Goal: Task Accomplishment & Management: Use online tool/utility

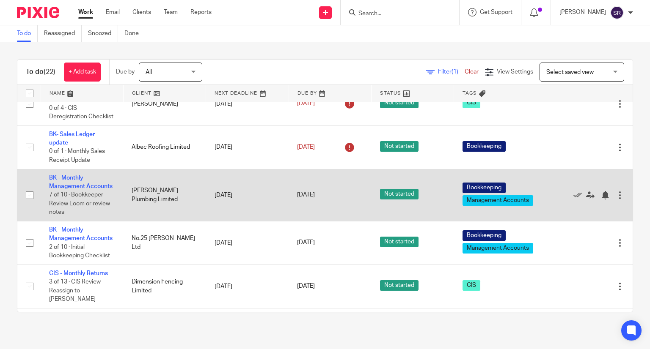
scroll to position [85, 0]
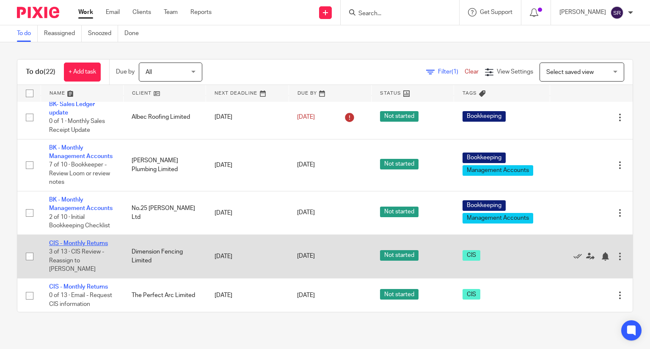
click at [71, 247] on link "CIS - Monthly Returns" at bounding box center [78, 244] width 59 height 6
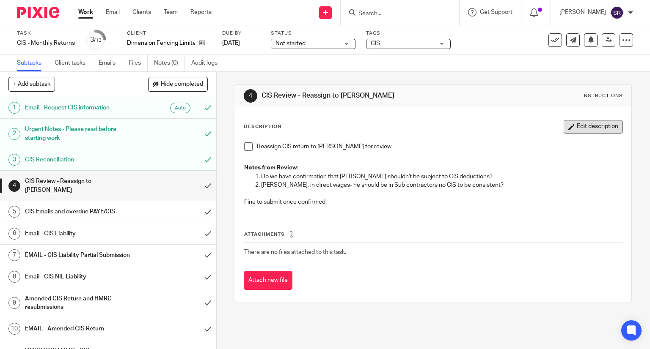
click at [570, 132] on button "Edit description" at bounding box center [593, 127] width 59 height 14
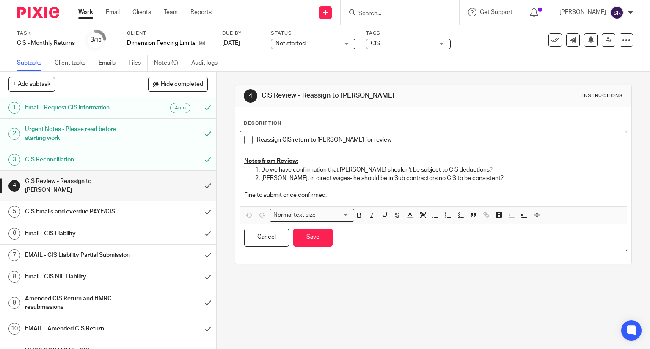
click at [433, 196] on p "Fine to submit once confirmed." at bounding box center [433, 195] width 379 height 8
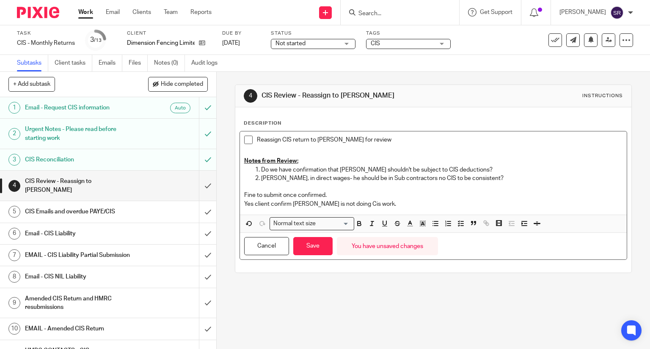
click at [330, 246] on div "Cancel Save You have unsaved changes" at bounding box center [433, 246] width 387 height 27
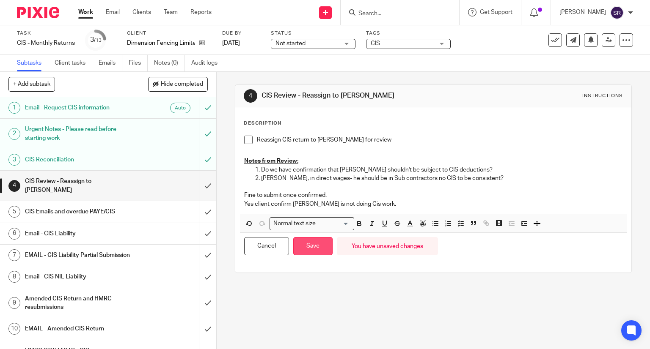
click at [324, 246] on button "Save" at bounding box center [312, 246] width 39 height 18
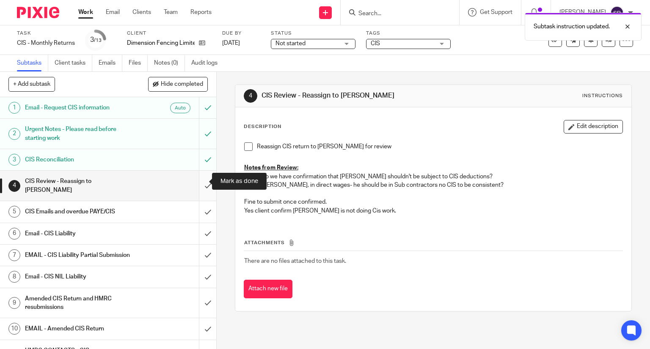
click at [195, 180] on input "submit" at bounding box center [108, 186] width 216 height 30
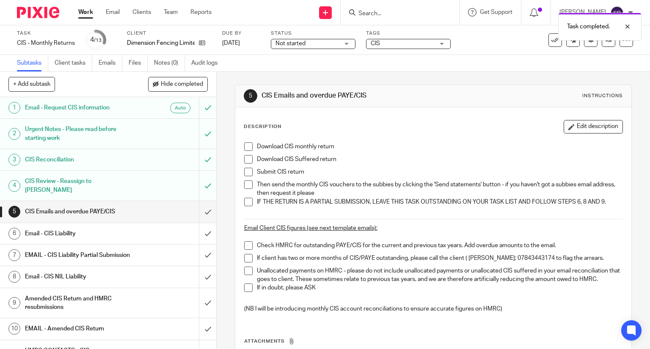
click at [246, 143] on span at bounding box center [248, 147] width 8 height 8
click at [245, 158] on span at bounding box center [248, 159] width 8 height 8
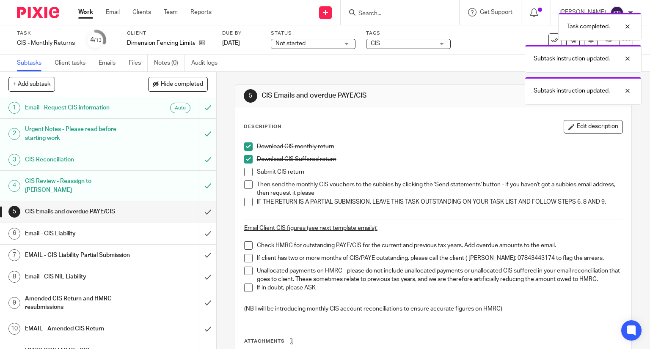
click at [244, 171] on span at bounding box center [248, 172] width 8 height 8
click at [244, 184] on span at bounding box center [248, 185] width 8 height 8
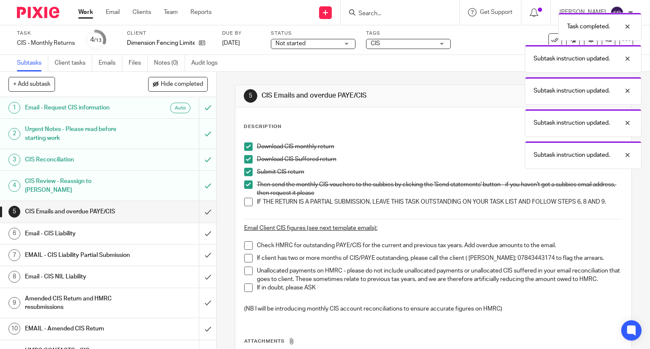
click at [244, 198] on span at bounding box center [248, 202] width 8 height 8
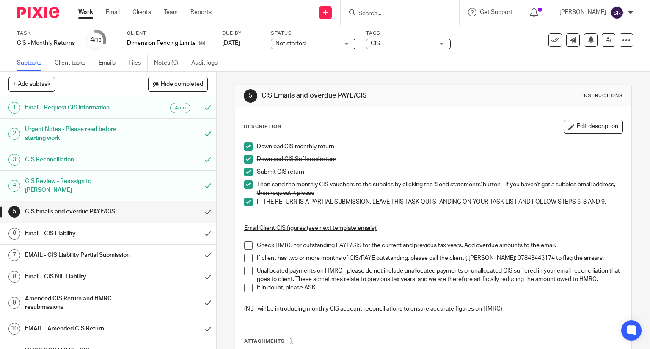
click at [411, 144] on p "Download CIS monthly return" at bounding box center [440, 147] width 366 height 8
click at [203, 201] on input "submit" at bounding box center [108, 211] width 216 height 21
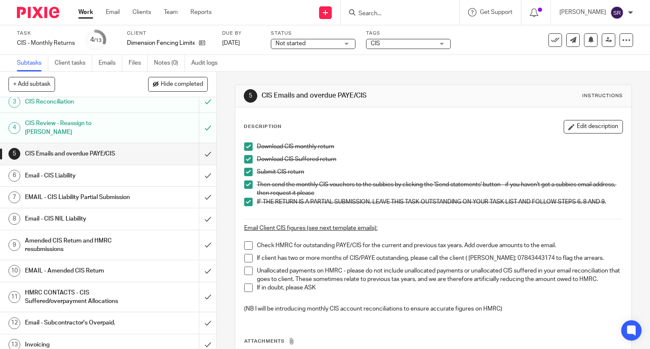
scroll to position [63, 0]
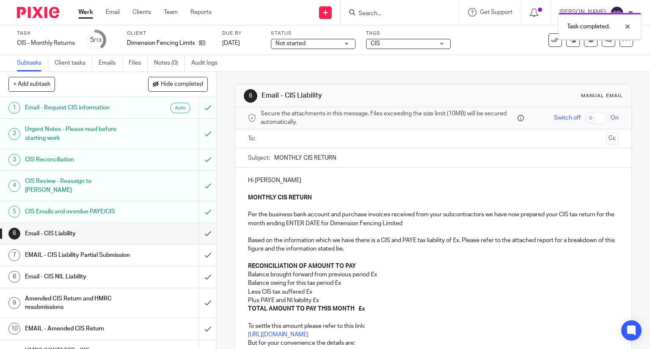
click at [91, 228] on h1 "Email - CIS Liability" at bounding box center [80, 234] width 110 height 13
click at [70, 273] on h1 "Email - CIS NIL Liability" at bounding box center [80, 277] width 110 height 13
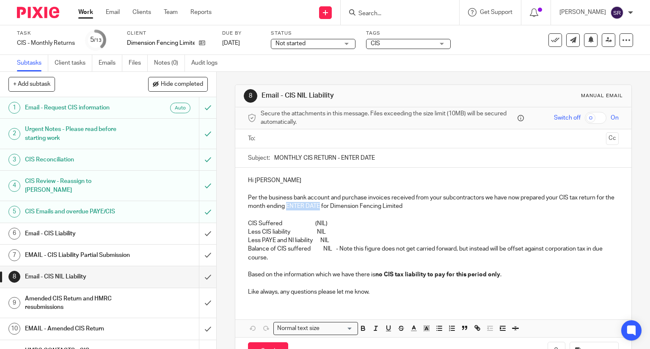
drag, startPoint x: 326, startPoint y: 205, endPoint x: 294, endPoint y: 208, distance: 31.4
click at [294, 208] on p "Per the business bank account and purchase invoices received from your subcontr…" at bounding box center [433, 202] width 371 height 17
drag, startPoint x: 332, startPoint y: 205, endPoint x: 294, endPoint y: 206, distance: 37.3
click at [294, 206] on p "Per the business bank account and purchase invoices received from your subcontr…" at bounding box center [433, 202] width 371 height 17
copy p "[DATE]"
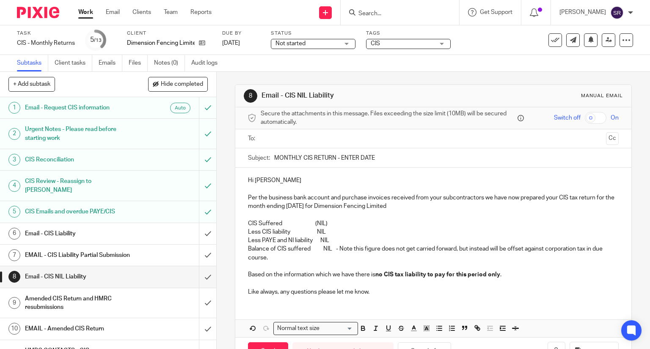
drag, startPoint x: 339, startPoint y: 157, endPoint x: 384, endPoint y: 159, distance: 44.9
click at [384, 159] on input "MONTHLY CIS RETURN - ENTER DATE" at bounding box center [446, 157] width 345 height 19
paste input "[DATE]"
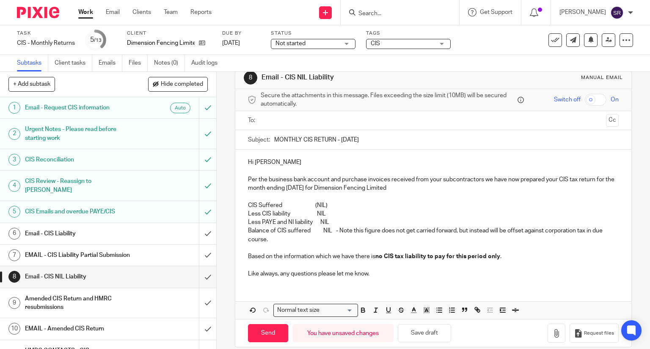
scroll to position [28, 0]
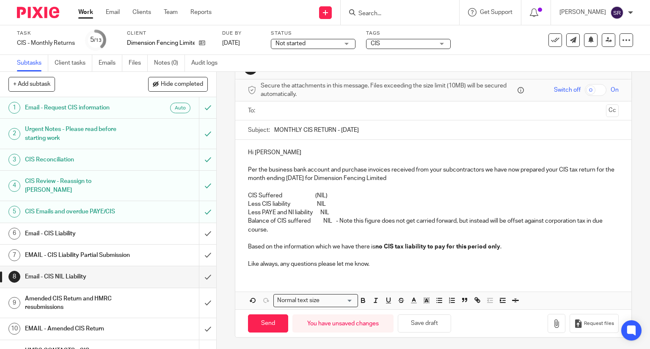
type input "MONTHLY CIS RETURN - [DATE]"
click at [323, 195] on p "CIS Suffered (NIL)" at bounding box center [433, 196] width 371 height 8
click at [314, 193] on p "CIS Suffered ()" at bounding box center [433, 196] width 371 height 8
click at [324, 206] on p "Less CIS liability NIL" at bounding box center [433, 204] width 371 height 8
click at [327, 222] on p "Balance of CIS suffered NIL - Note this figure does not get carried forward, bu…" at bounding box center [433, 234] width 371 height 34
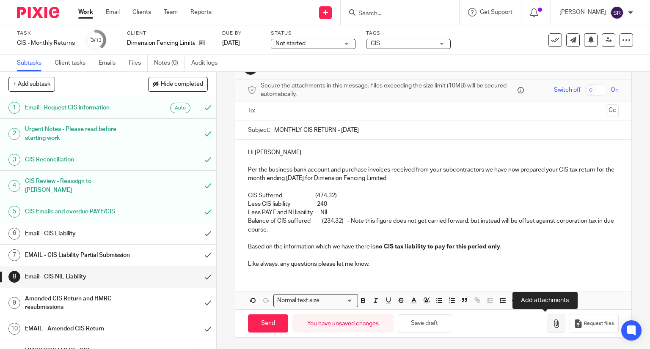
click at [547, 321] on button "button" at bounding box center [556, 323] width 18 height 19
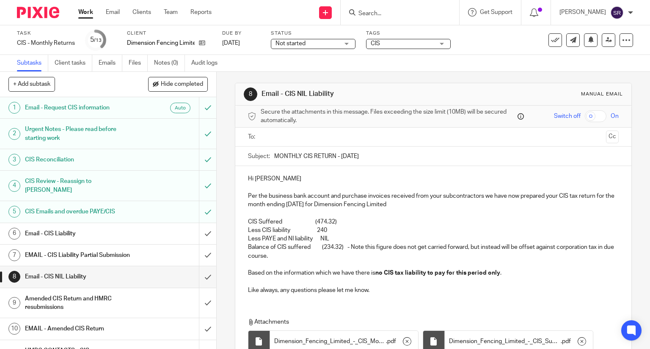
scroll to position [0, 0]
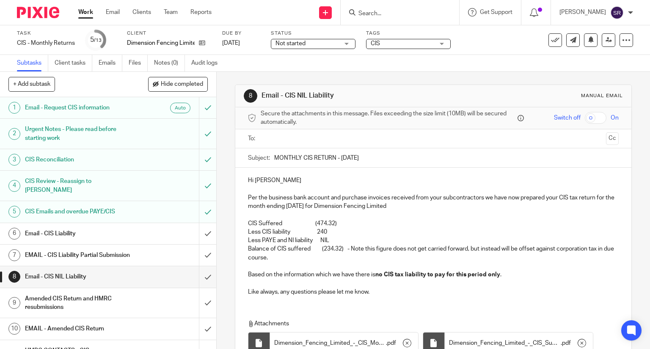
click at [285, 137] on input "text" at bounding box center [433, 139] width 339 height 10
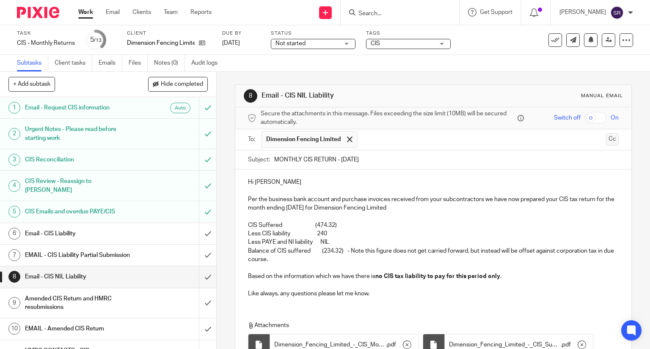
drag, startPoint x: 603, startPoint y: 141, endPoint x: 575, endPoint y: 149, distance: 29.1
click at [606, 141] on button "Cc" at bounding box center [612, 139] width 13 height 13
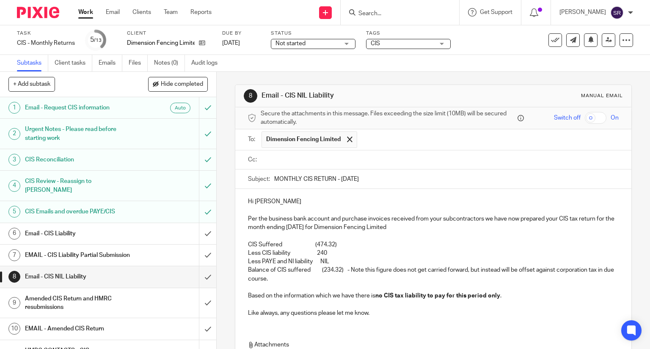
click at [381, 165] on ul at bounding box center [439, 160] width 357 height 14
click at [377, 160] on input "text" at bounding box center [440, 160] width 352 height 10
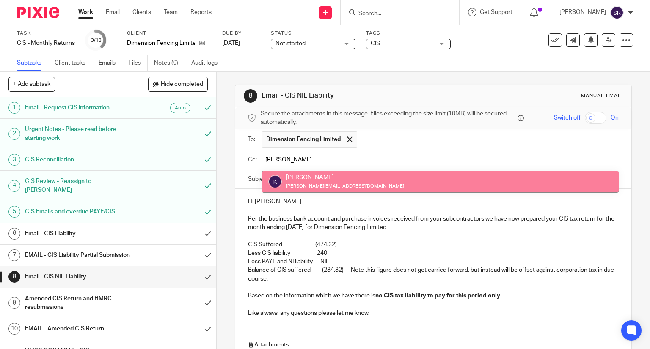
type input "kim"
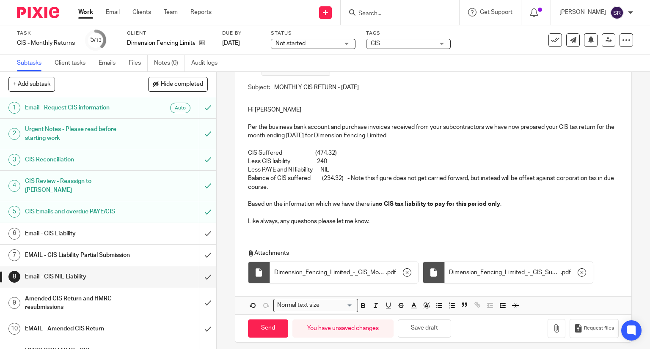
scroll to position [98, 0]
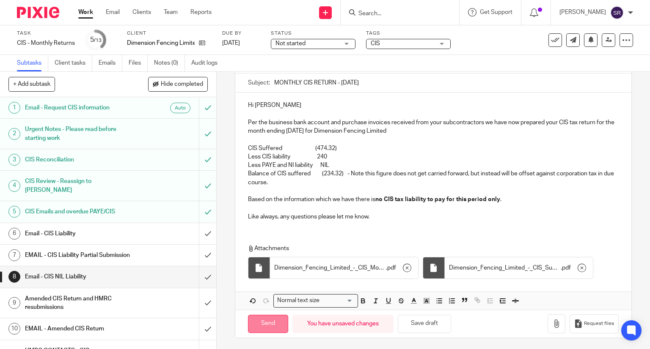
click at [254, 322] on input "Send" at bounding box center [268, 324] width 40 height 18
type input "Sent"
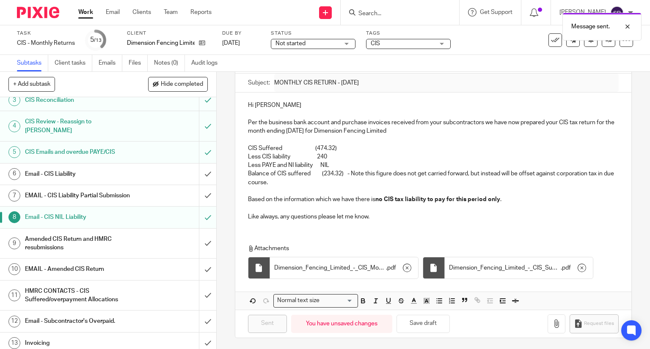
scroll to position [63, 0]
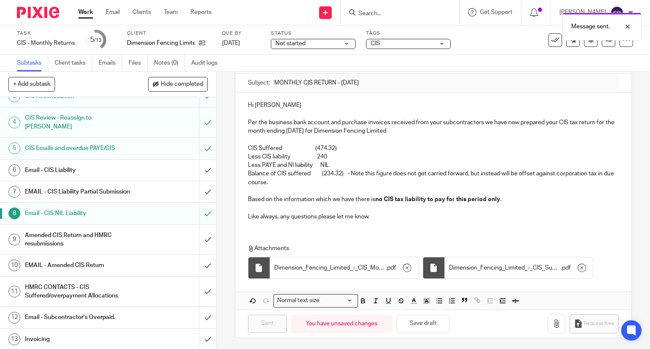
click at [80, 334] on h1 "Invoicing" at bounding box center [80, 339] width 110 height 13
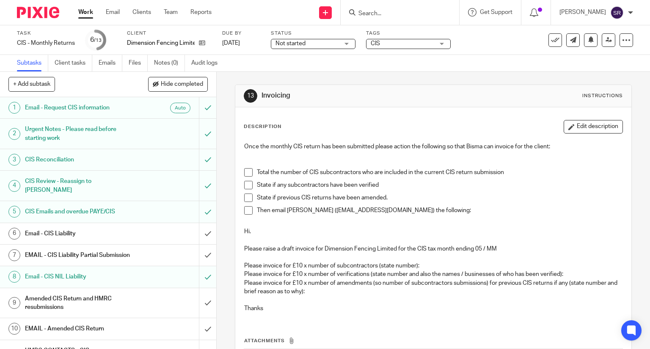
click at [551, 41] on icon at bounding box center [555, 40] width 8 height 8
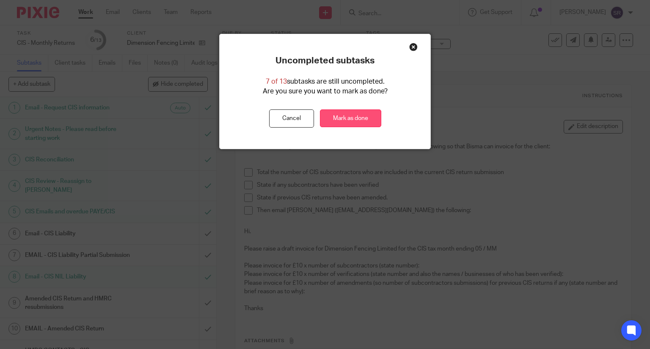
click at [353, 117] on link "Mark as done" at bounding box center [350, 119] width 61 height 18
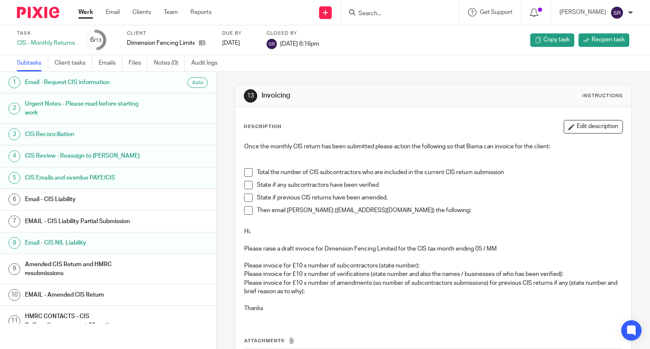
click at [82, 16] on link "Work" at bounding box center [85, 12] width 15 height 8
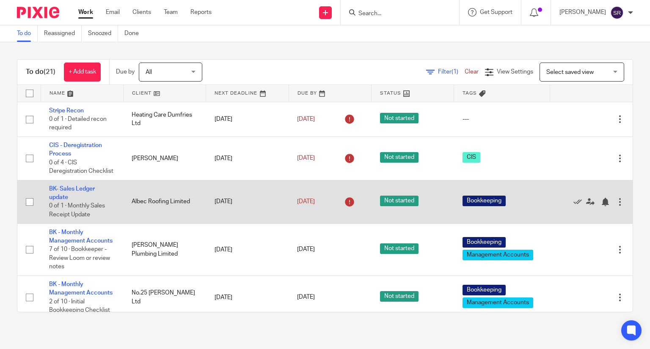
scroll to position [42, 0]
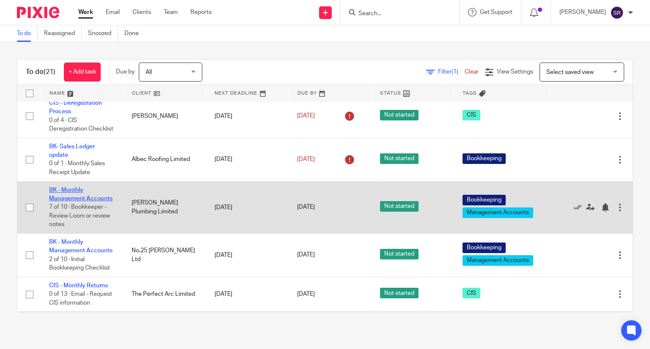
click at [73, 202] on link "BK - Monthly Management Accounts" at bounding box center [80, 194] width 63 height 14
